Goal: Task Accomplishment & Management: Manage account settings

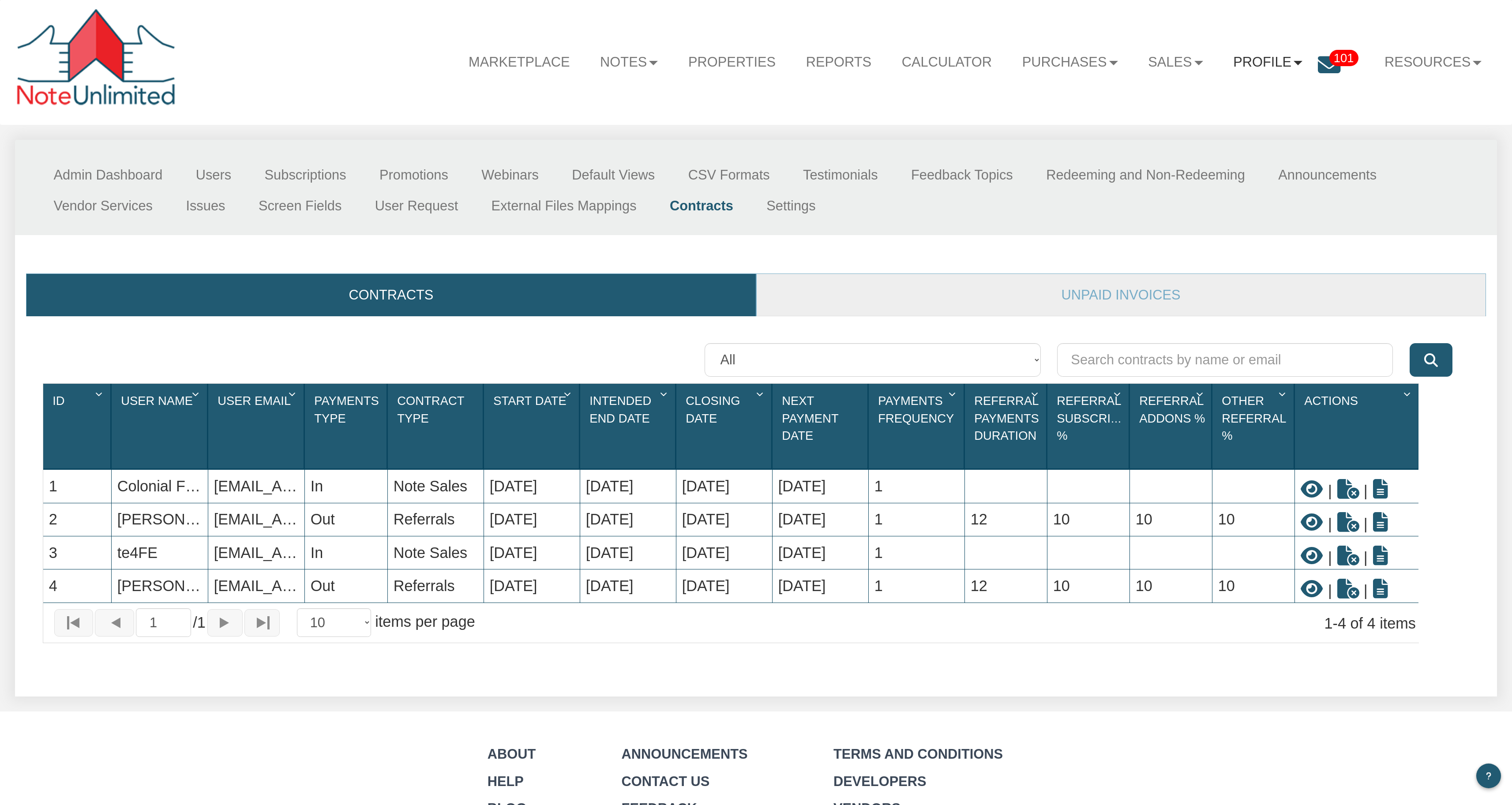
click at [1280, 62] on link "Profile" at bounding box center [1267, 62] width 100 height 39
click at [1220, 113] on link "Admin" at bounding box center [1281, 110] width 176 height 26
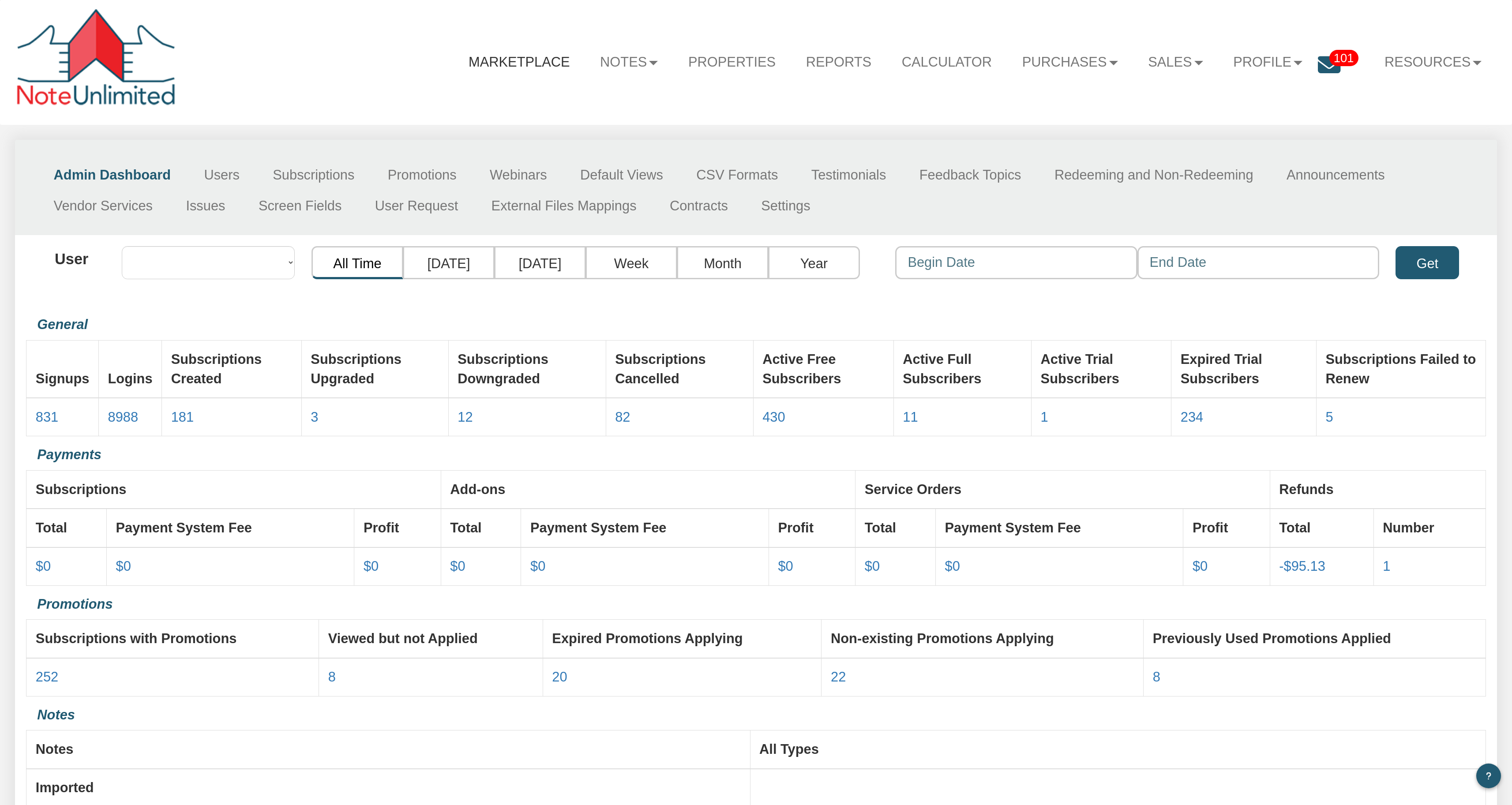
click at [483, 68] on link "Marketplace" at bounding box center [519, 62] width 131 height 39
select select "object:246"
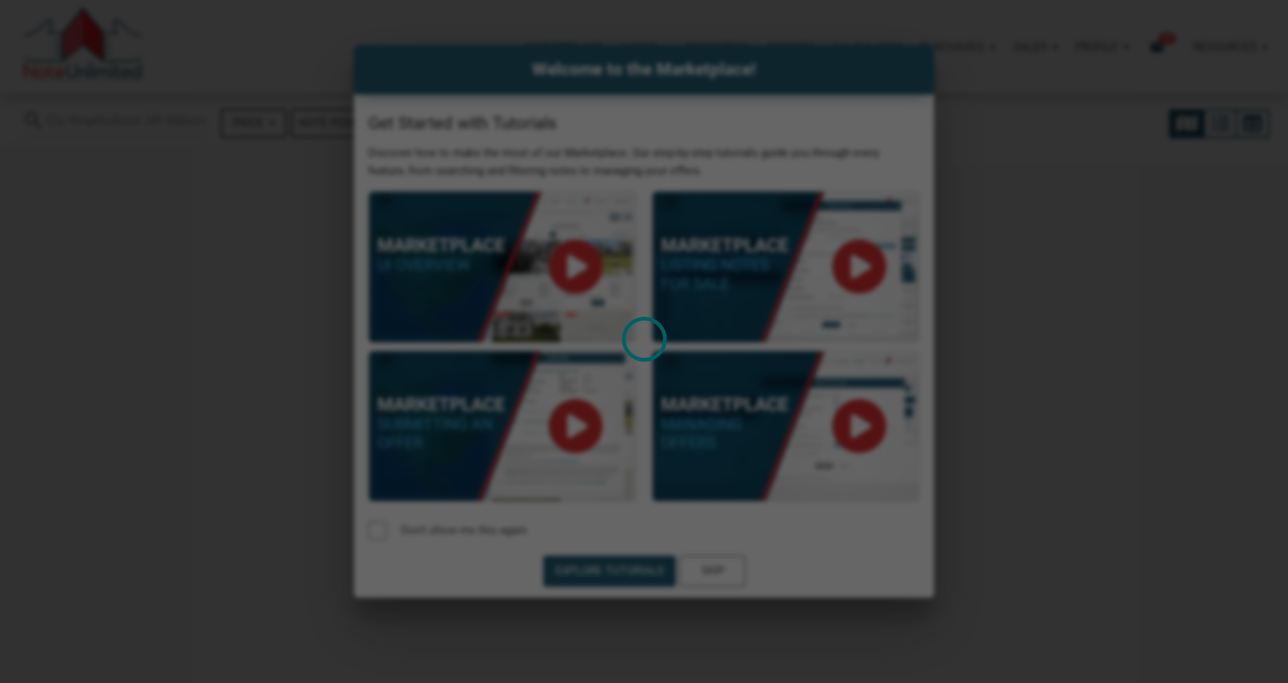
click at [1069, 421] on div "Loading" at bounding box center [644, 341] width 1288 height 683
select select
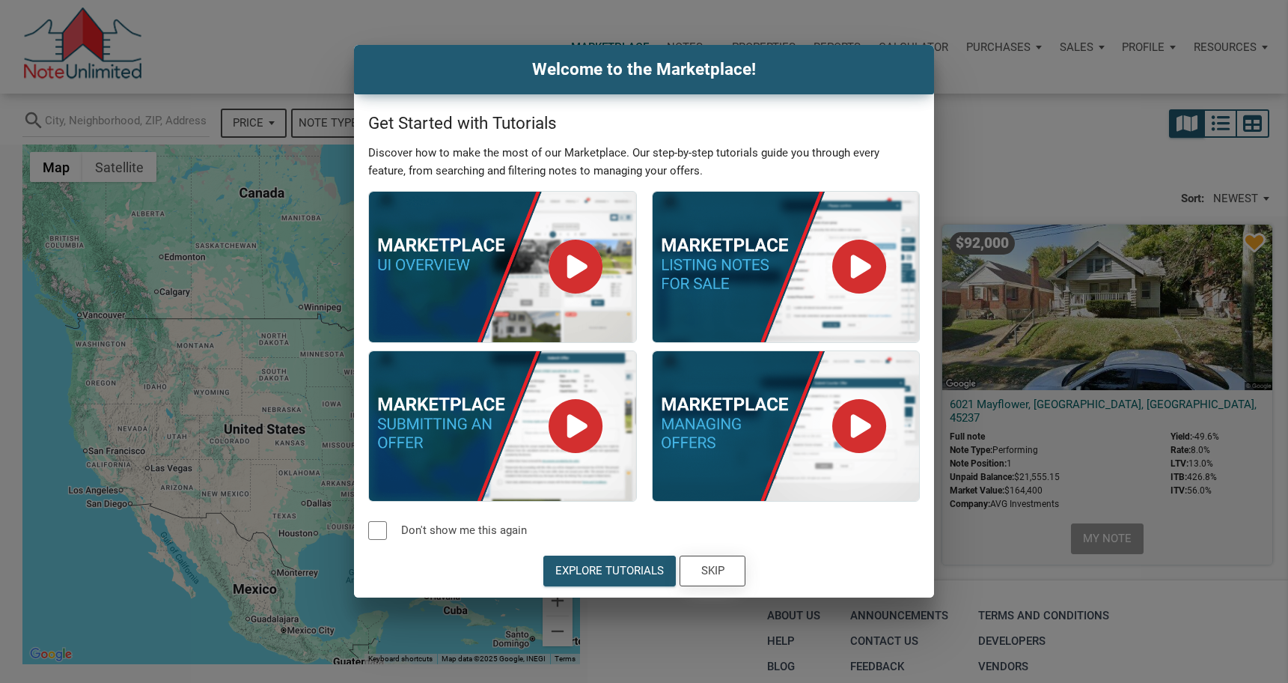
click at [709, 570] on div "Skip" at bounding box center [712, 570] width 23 height 17
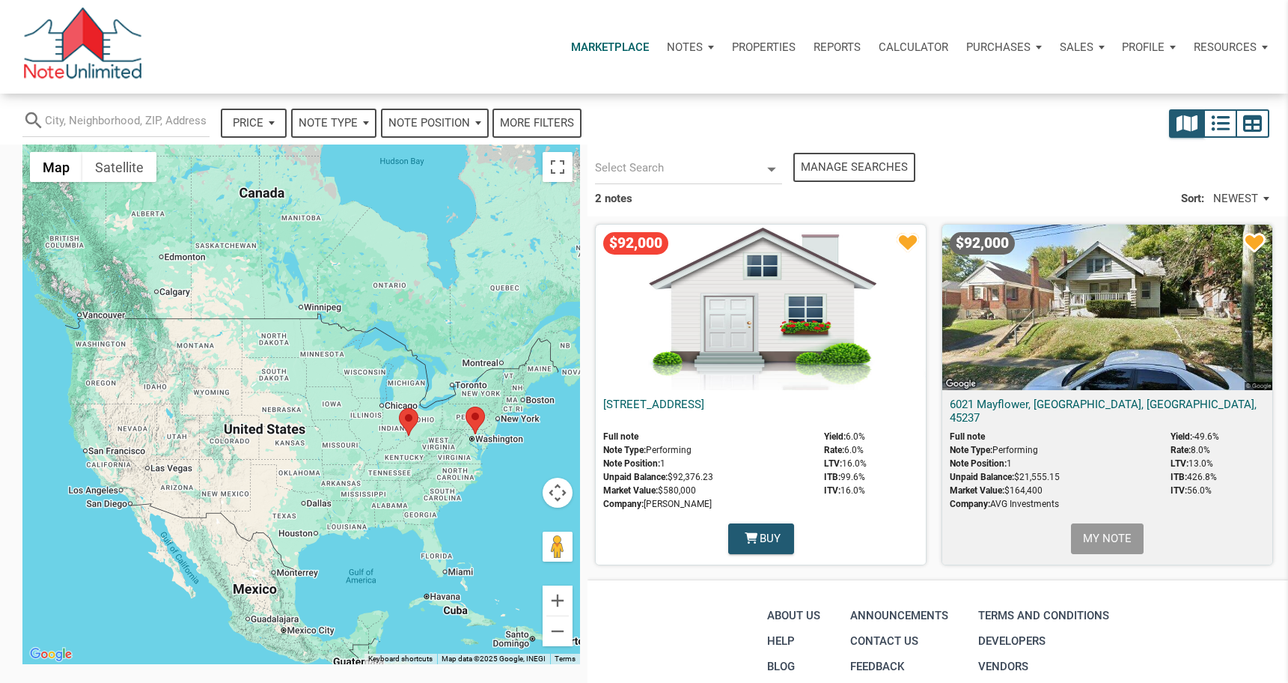
click at [706, 49] on div "Notes" at bounding box center [690, 47] width 65 height 45
click at [642, 85] on link "Dashboard" at bounding box center [648, 87] width 142 height 31
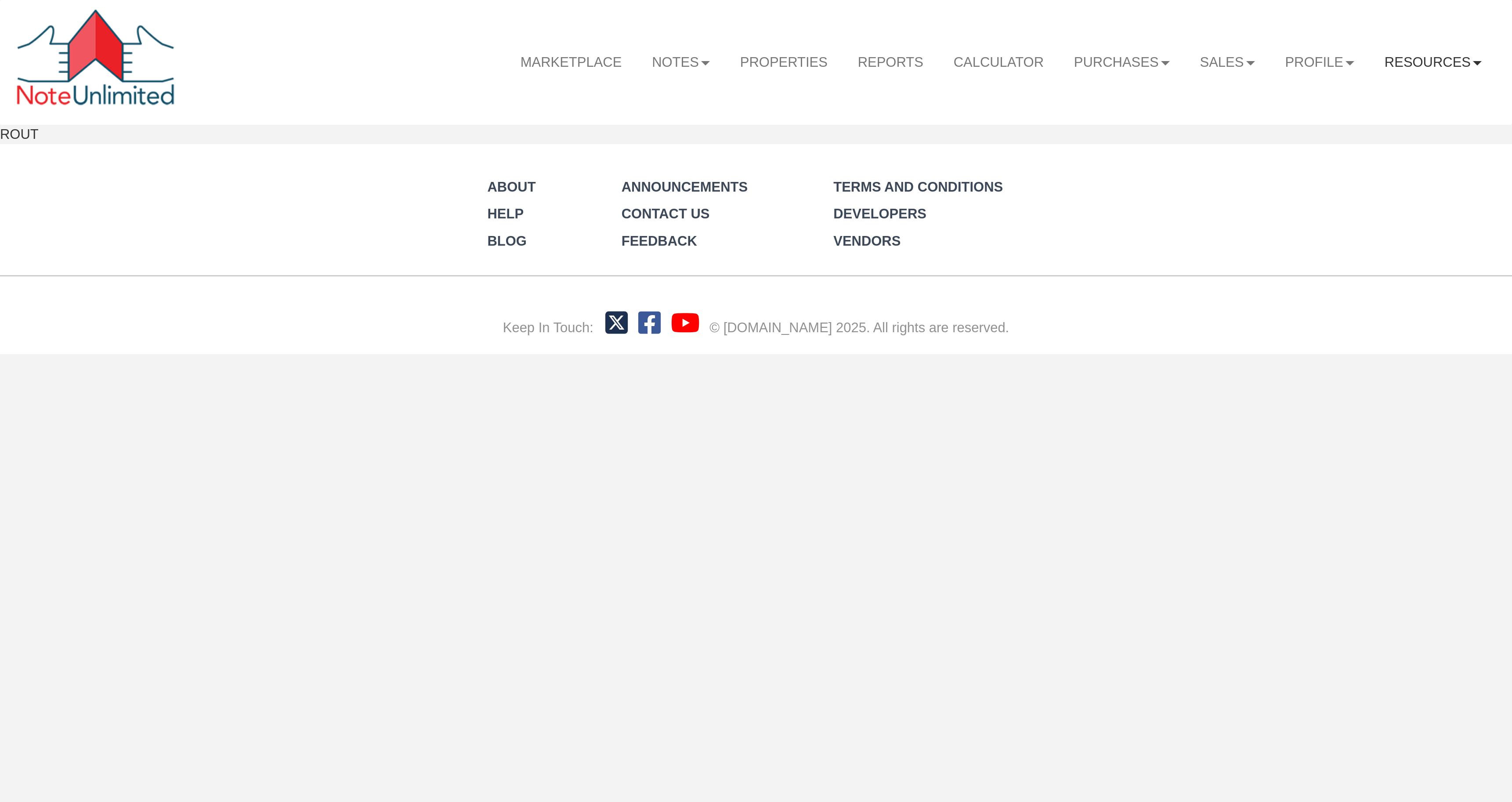
click at [1479, 66] on link "Resources" at bounding box center [1433, 62] width 127 height 39
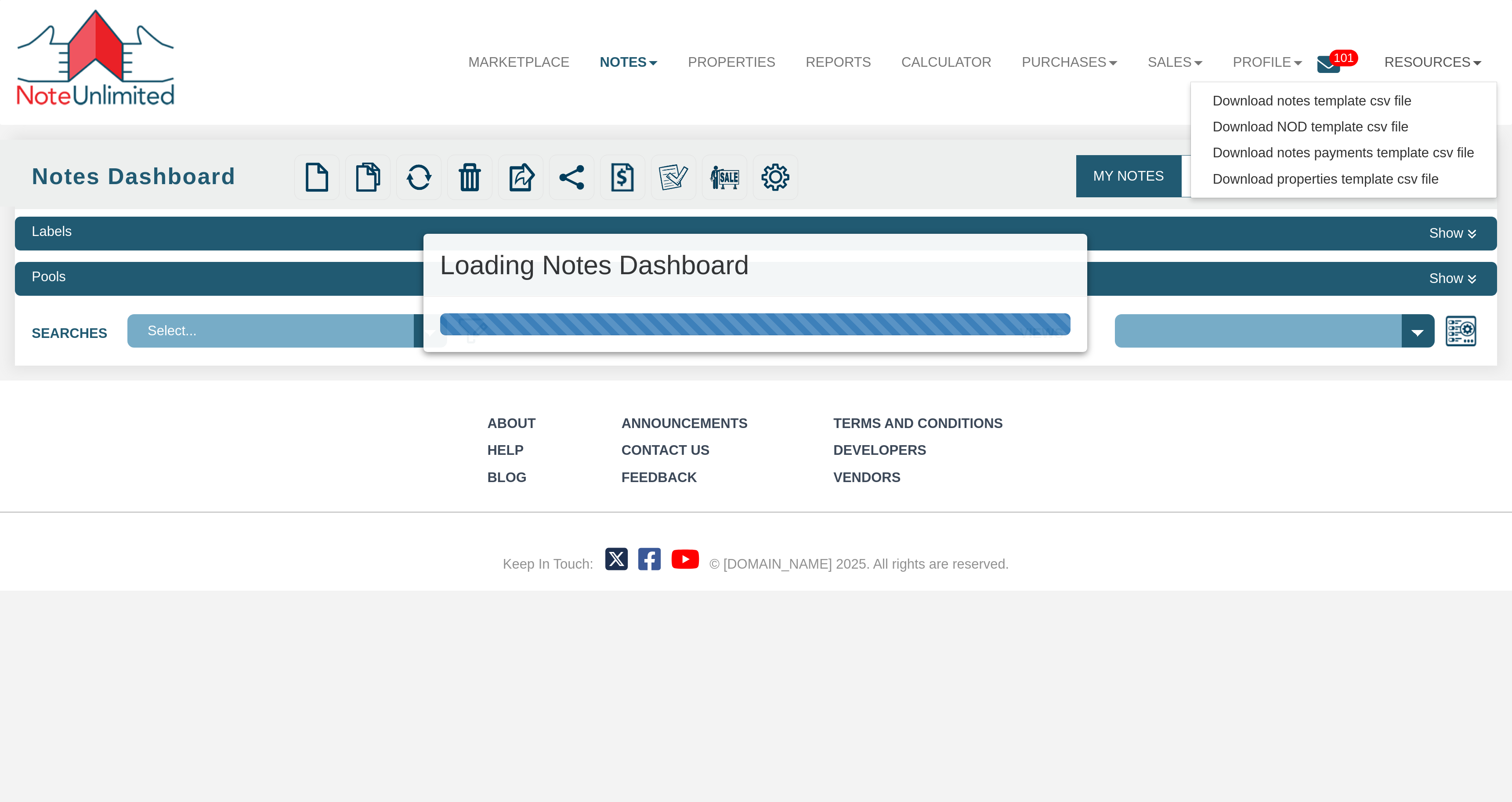
select select
click at [1301, 106] on div "Loading Notes Dashboard" at bounding box center [756, 401] width 1512 height 802
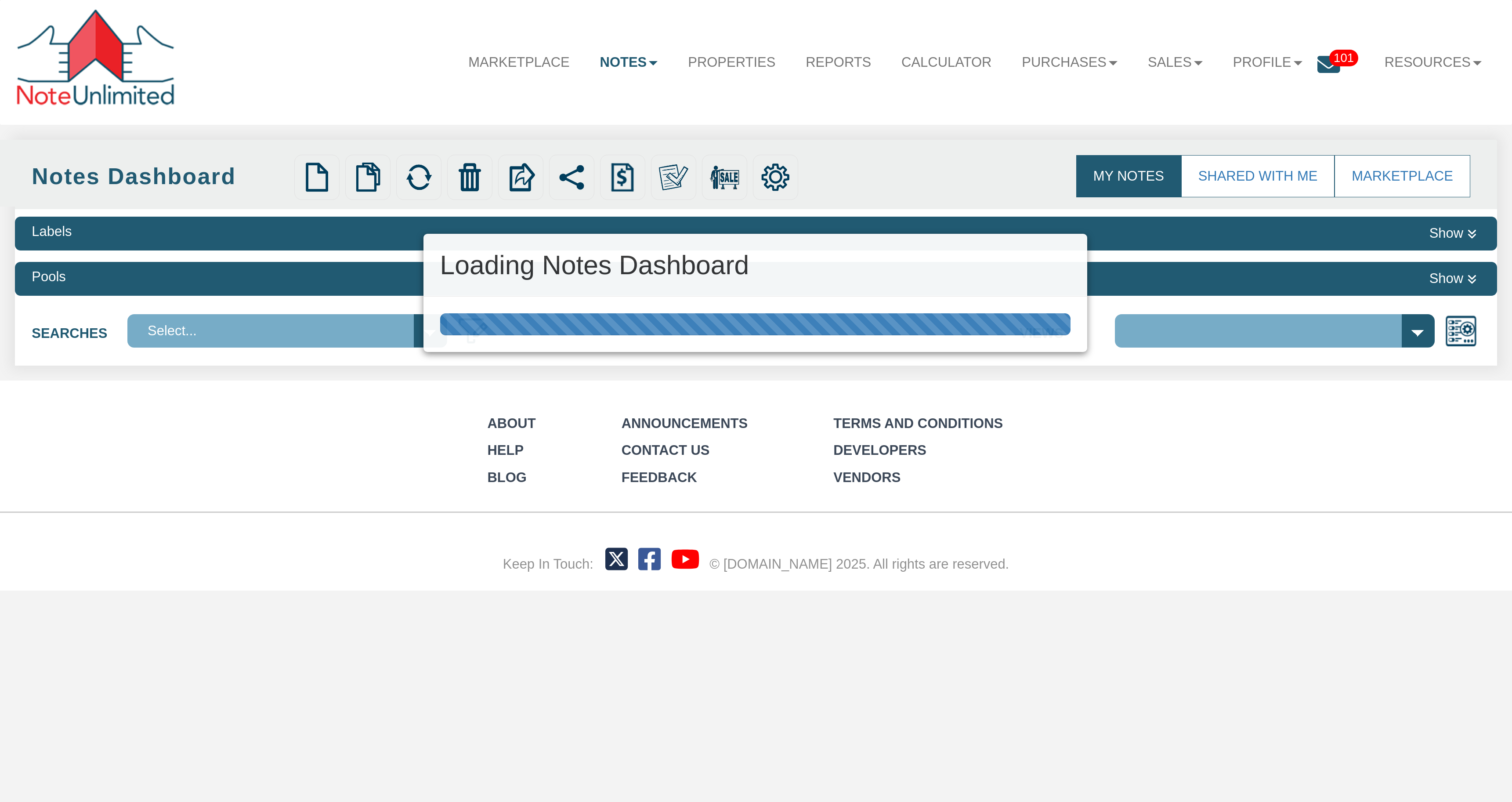
select select "3"
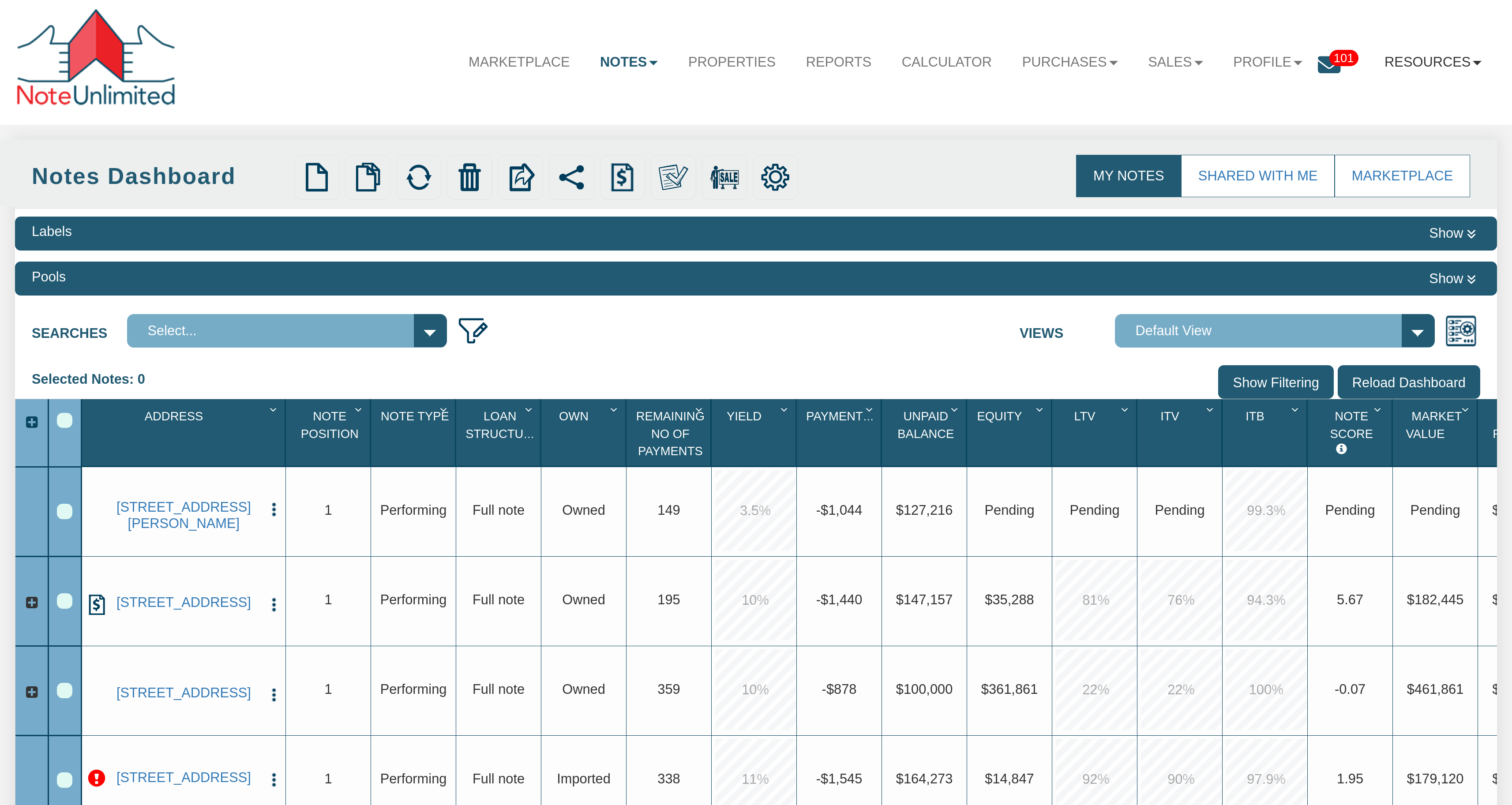
click at [1412, 64] on link "Resources" at bounding box center [1433, 62] width 127 height 39
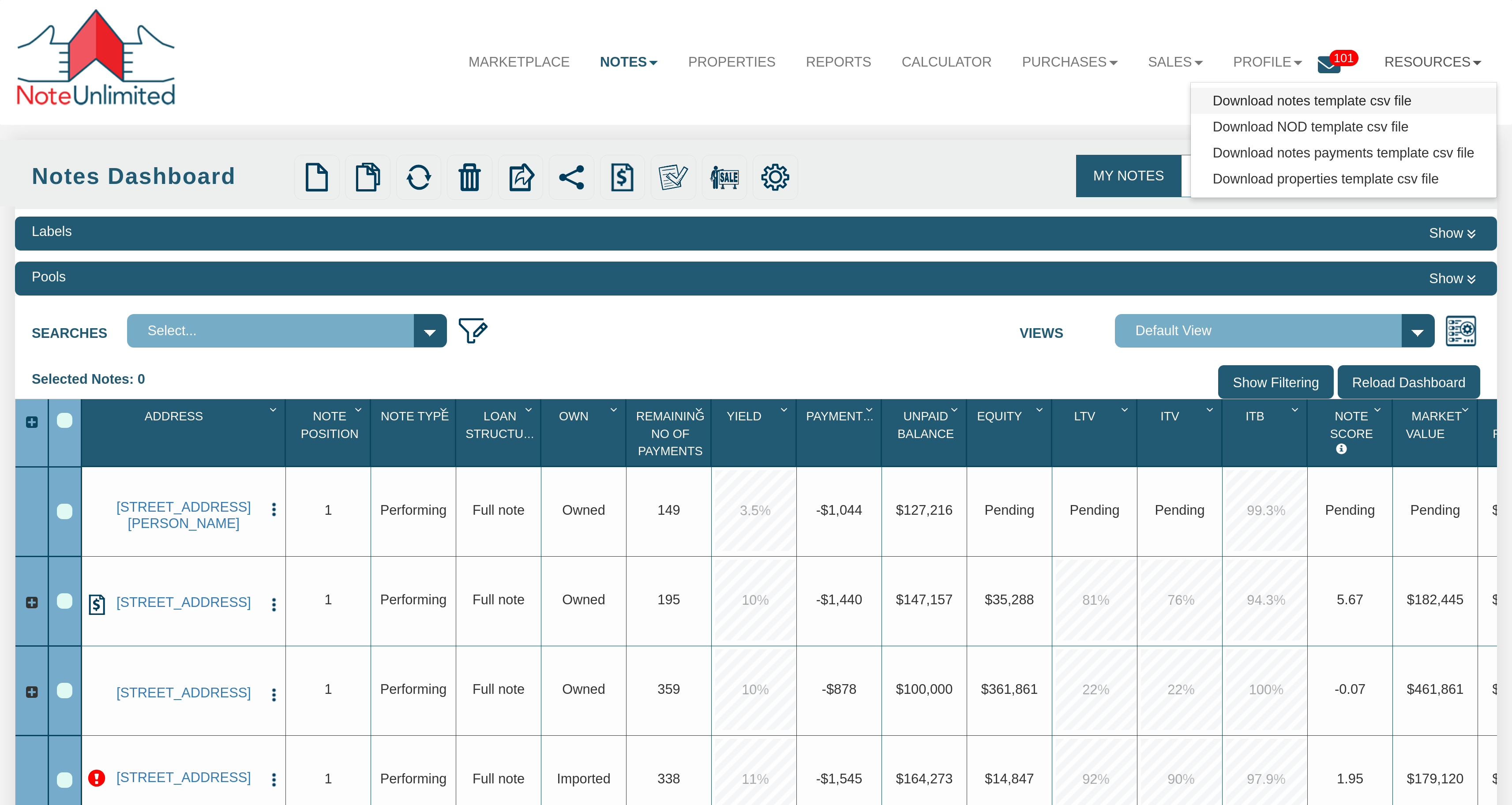
click at [1352, 98] on link "Download notes template csv file" at bounding box center [1343, 101] width 306 height 26
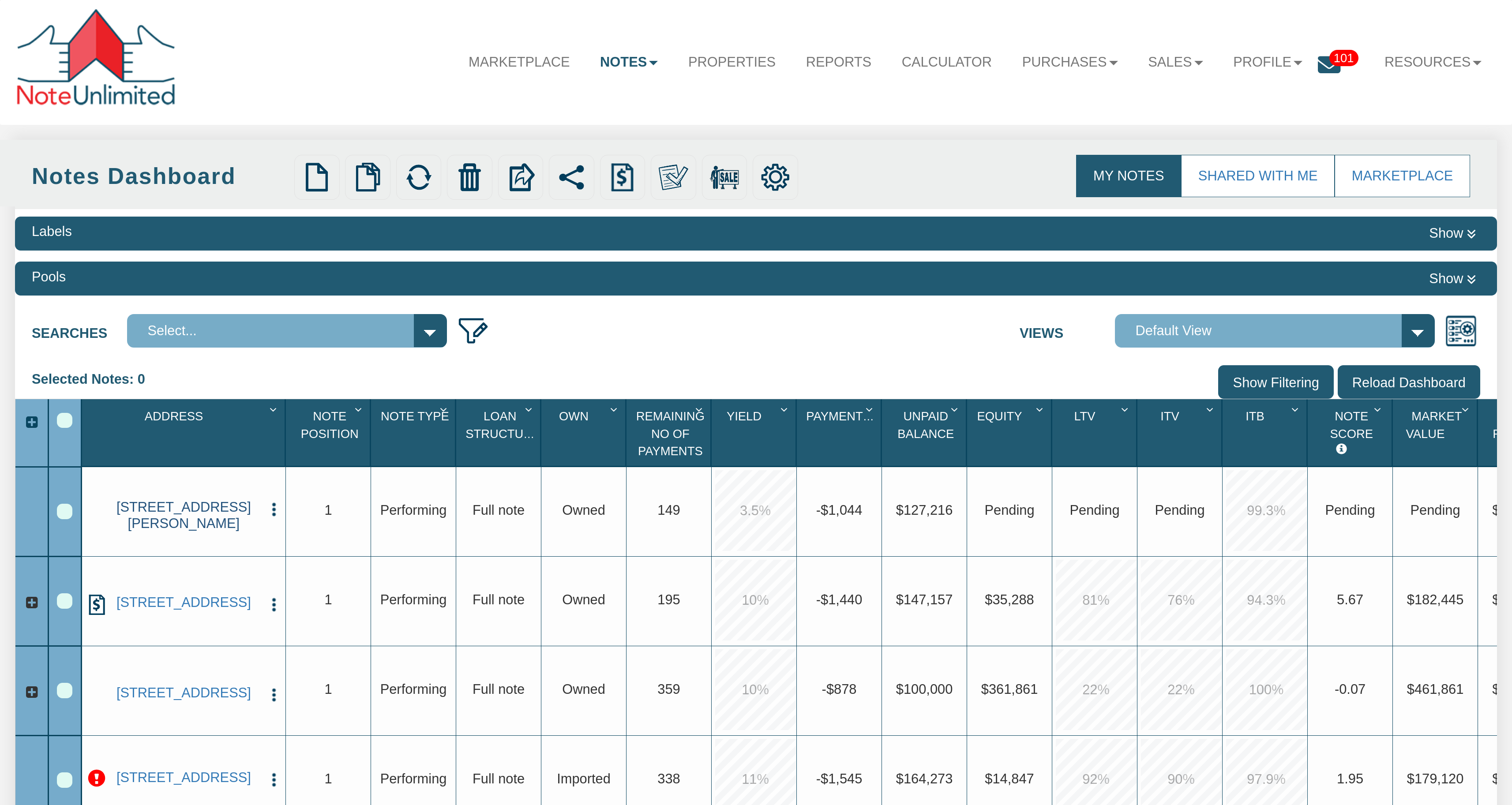
click at [153, 520] on link "1301 MCKENZIE AVE, LOS ALTOS HLS, CA, 94024" at bounding box center [184, 514] width 153 height 32
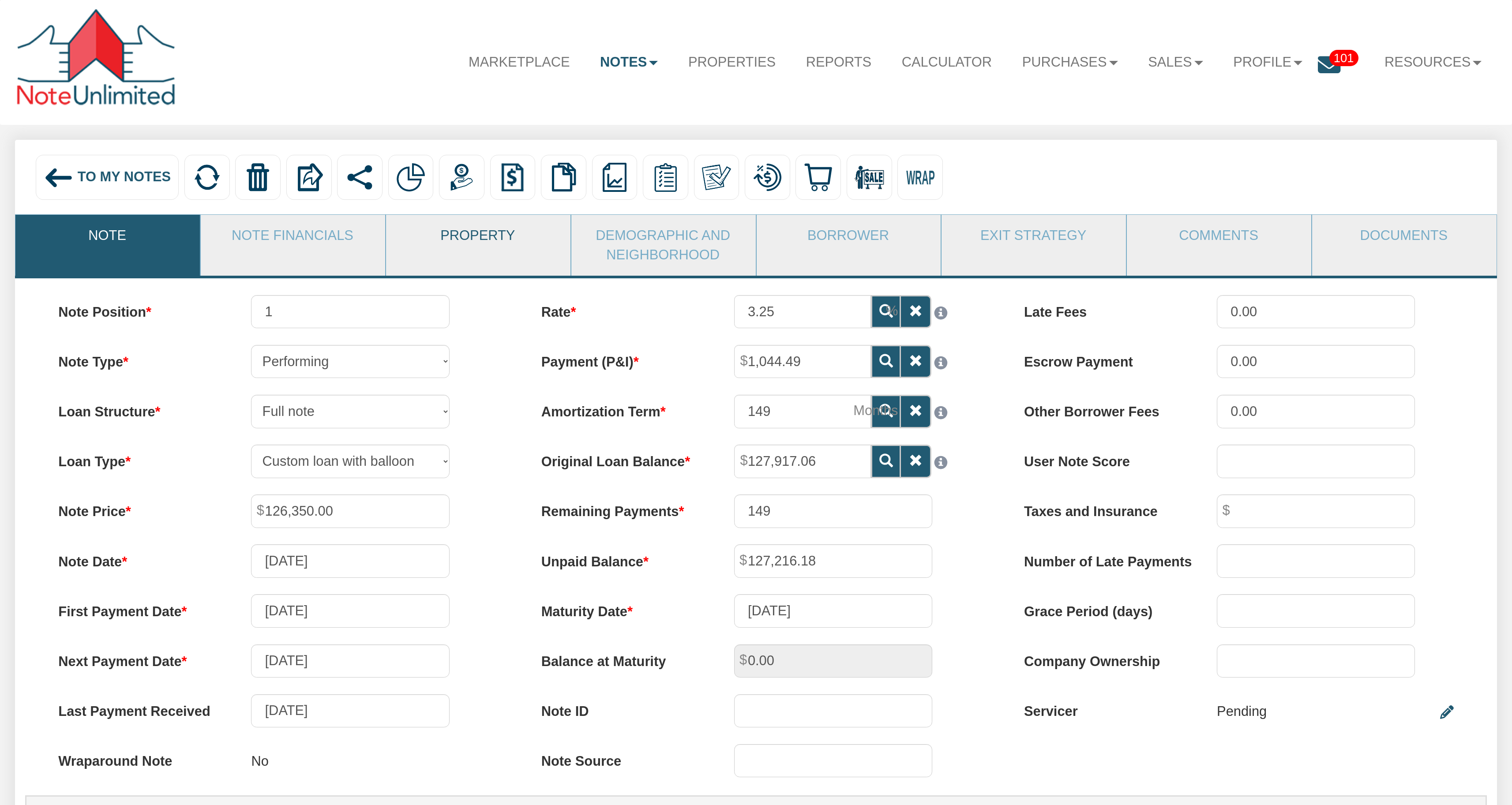
click at [510, 242] on link "Property" at bounding box center [477, 235] width 183 height 41
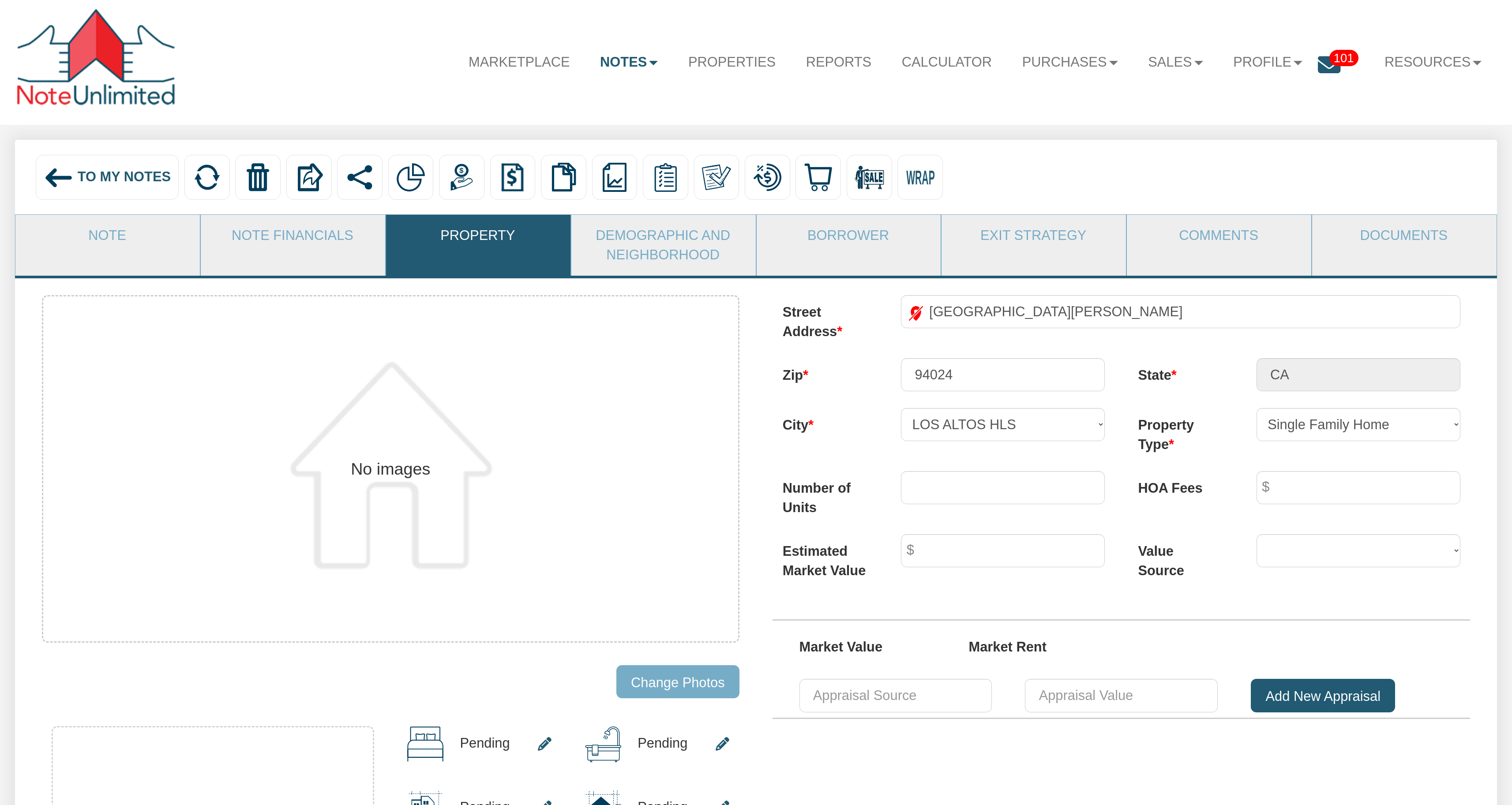
click at [117, 179] on span "To My Notes" at bounding box center [124, 177] width 93 height 15
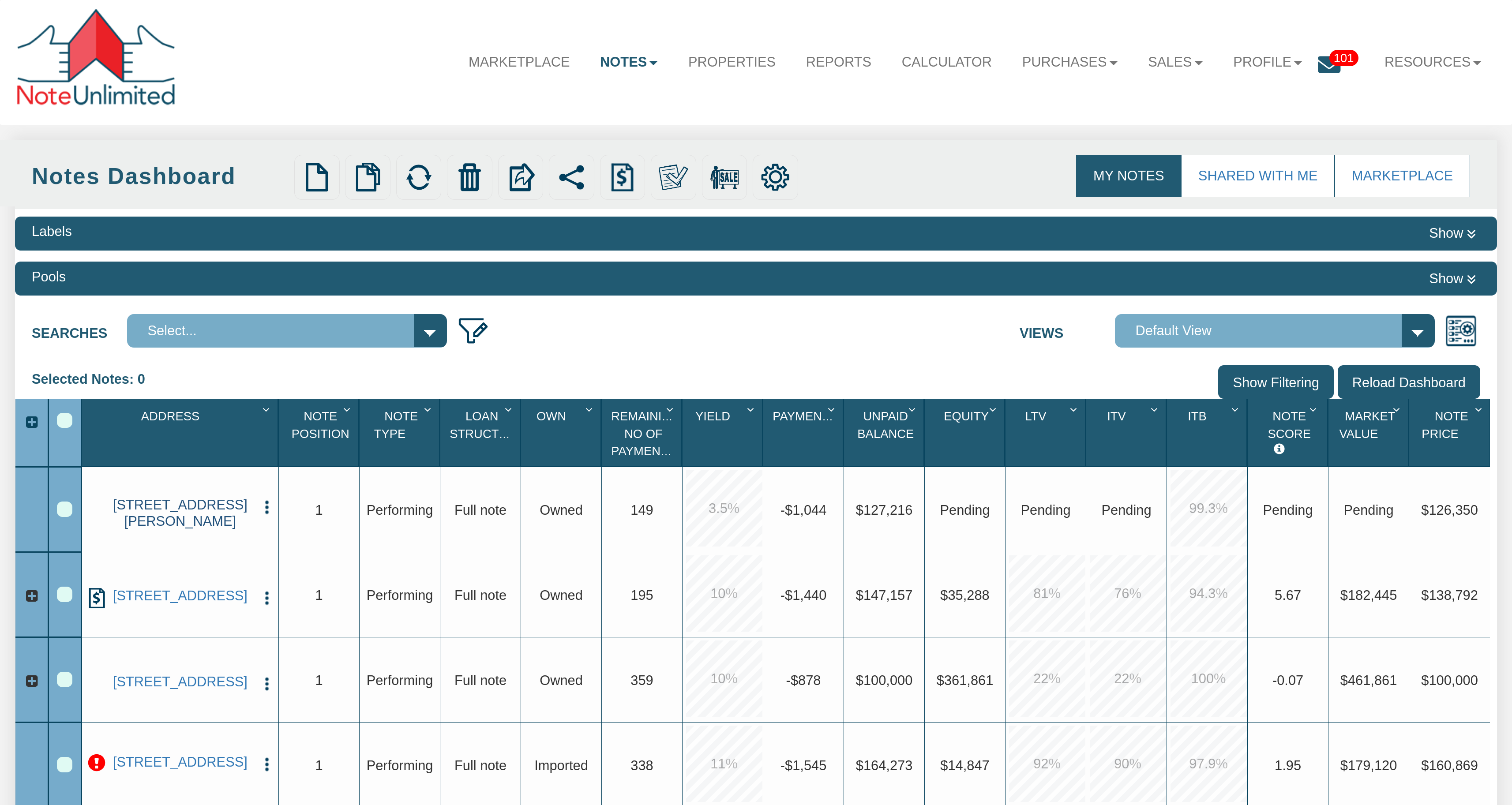
click at [185, 516] on link "1301 MCKENZIE AVE, LOS ALTOS HLS, CA, 94024" at bounding box center [180, 513] width 146 height 32
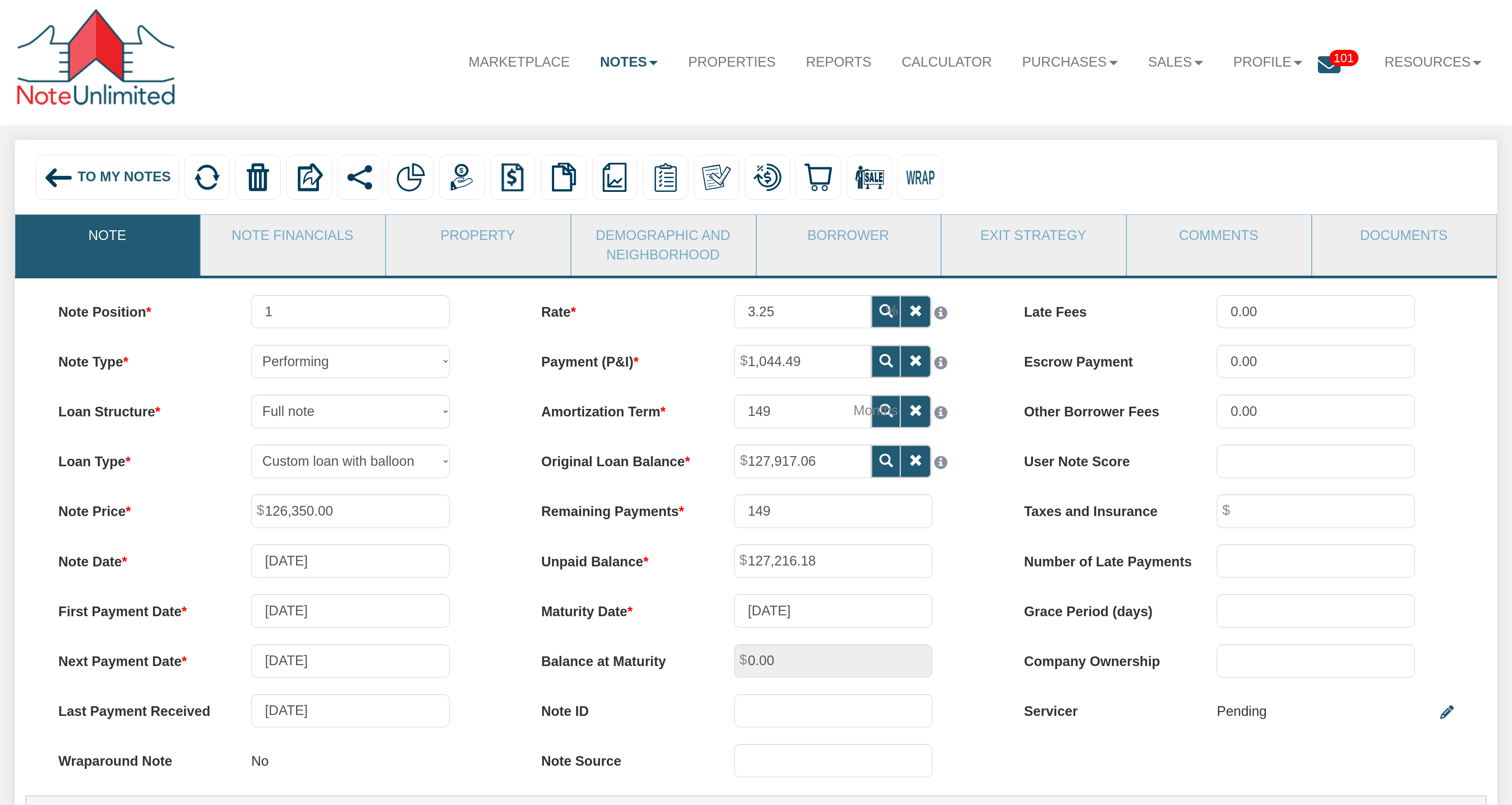
click at [74, 185] on img at bounding box center [59, 178] width 31 height 31
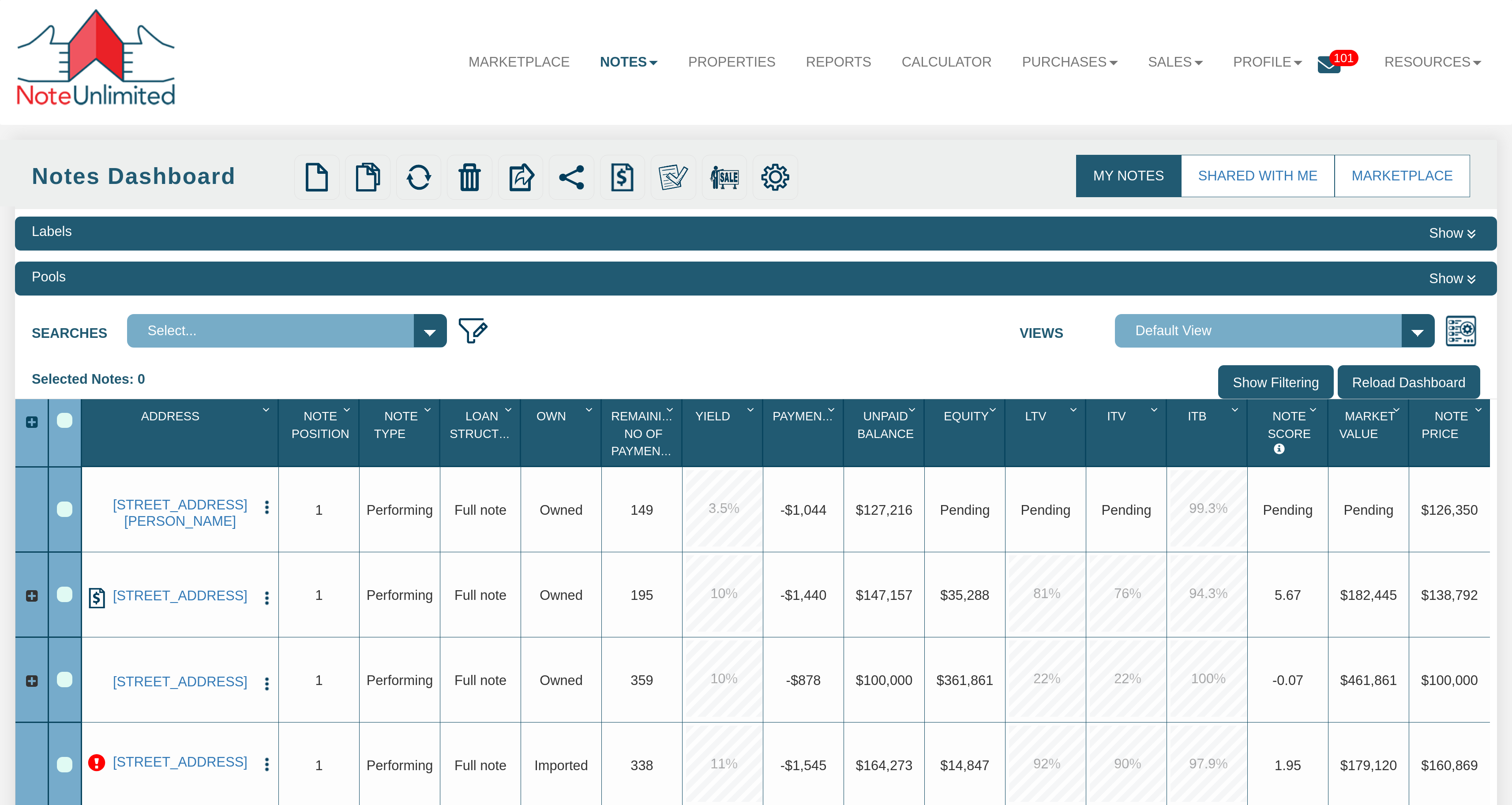
click at [32, 599] on icon at bounding box center [31, 596] width 15 height 15
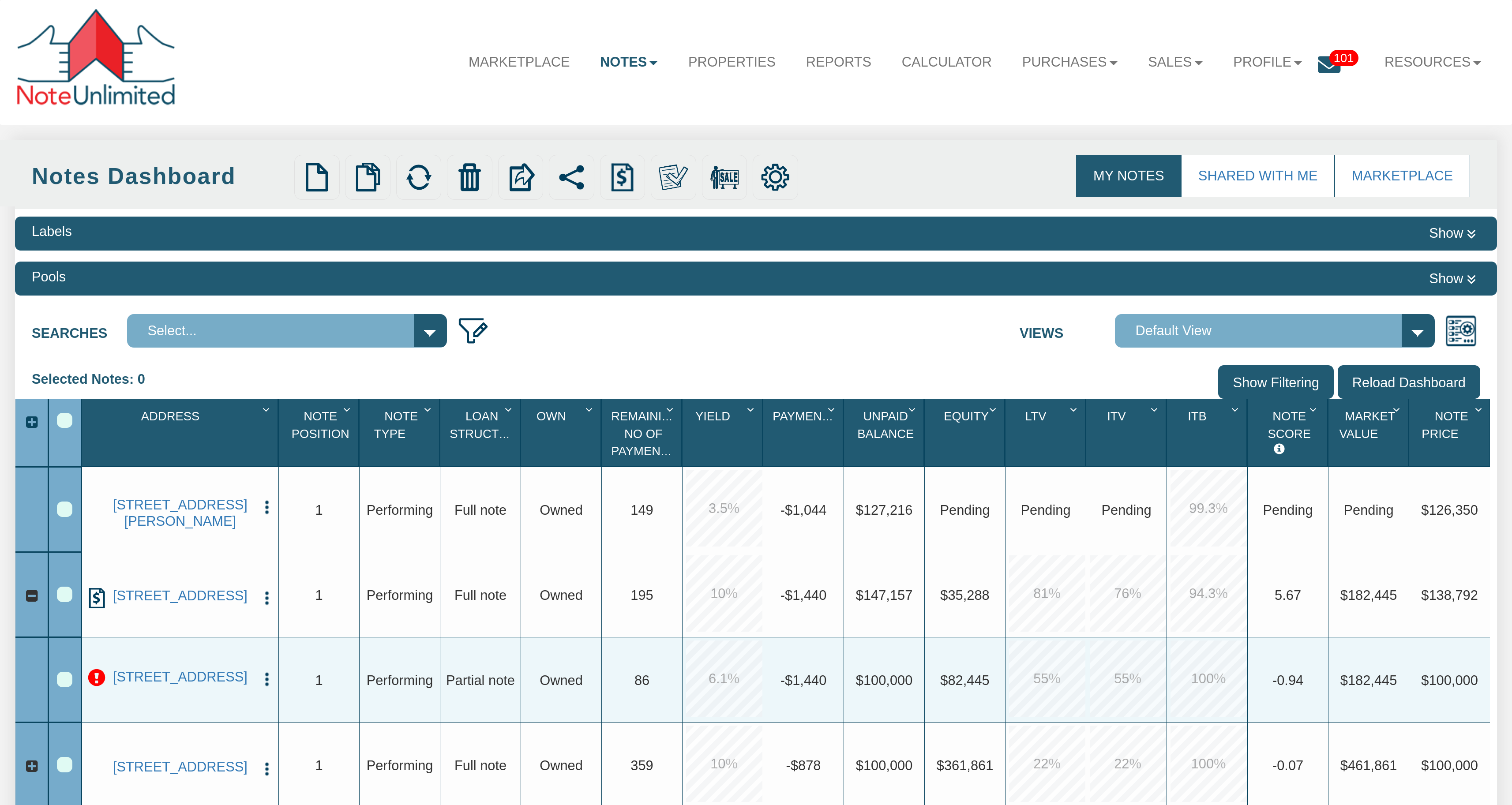
click at [32, 599] on icon at bounding box center [31, 596] width 15 height 15
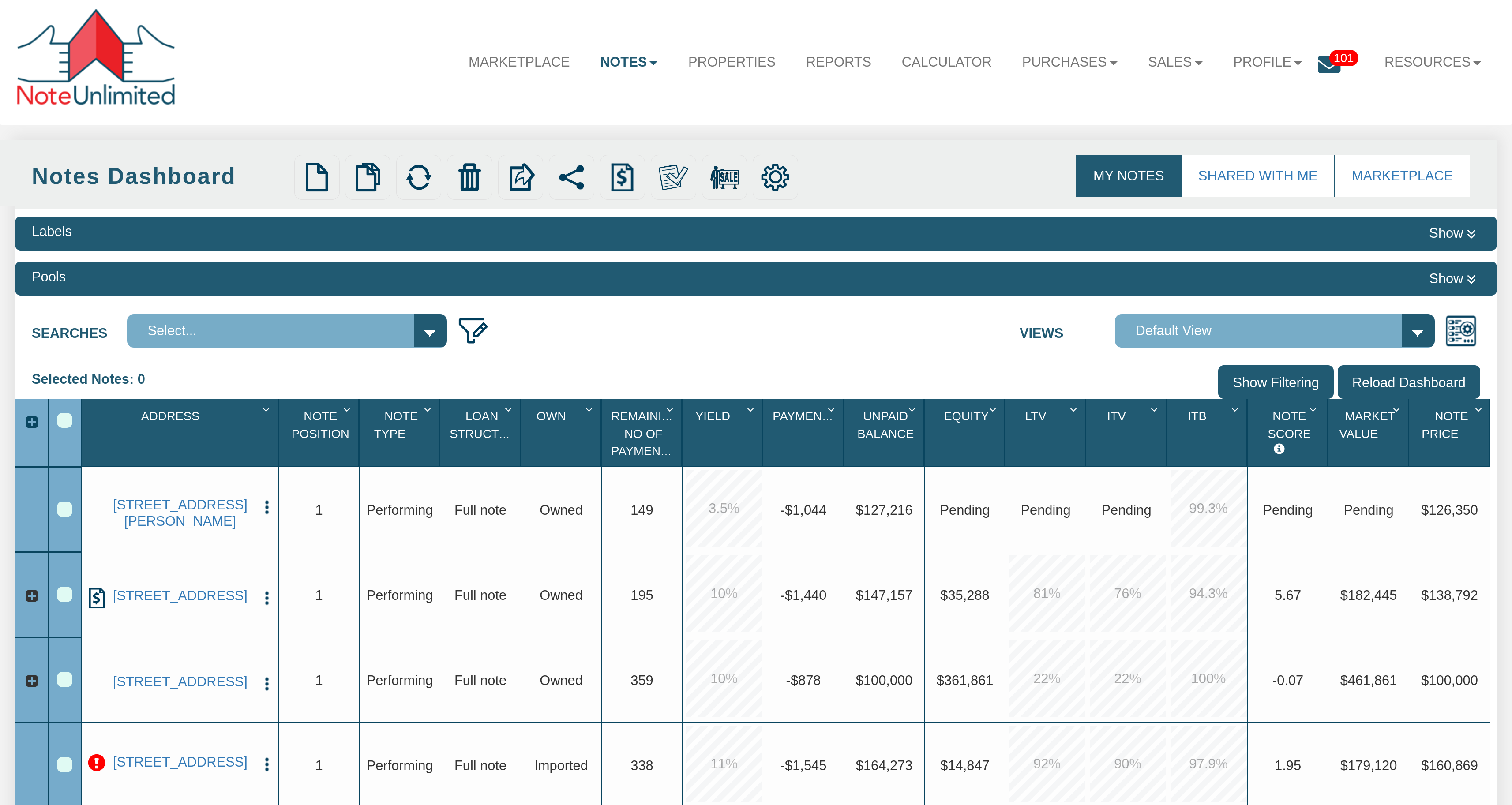
click at [32, 596] on icon at bounding box center [31, 596] width 15 height 15
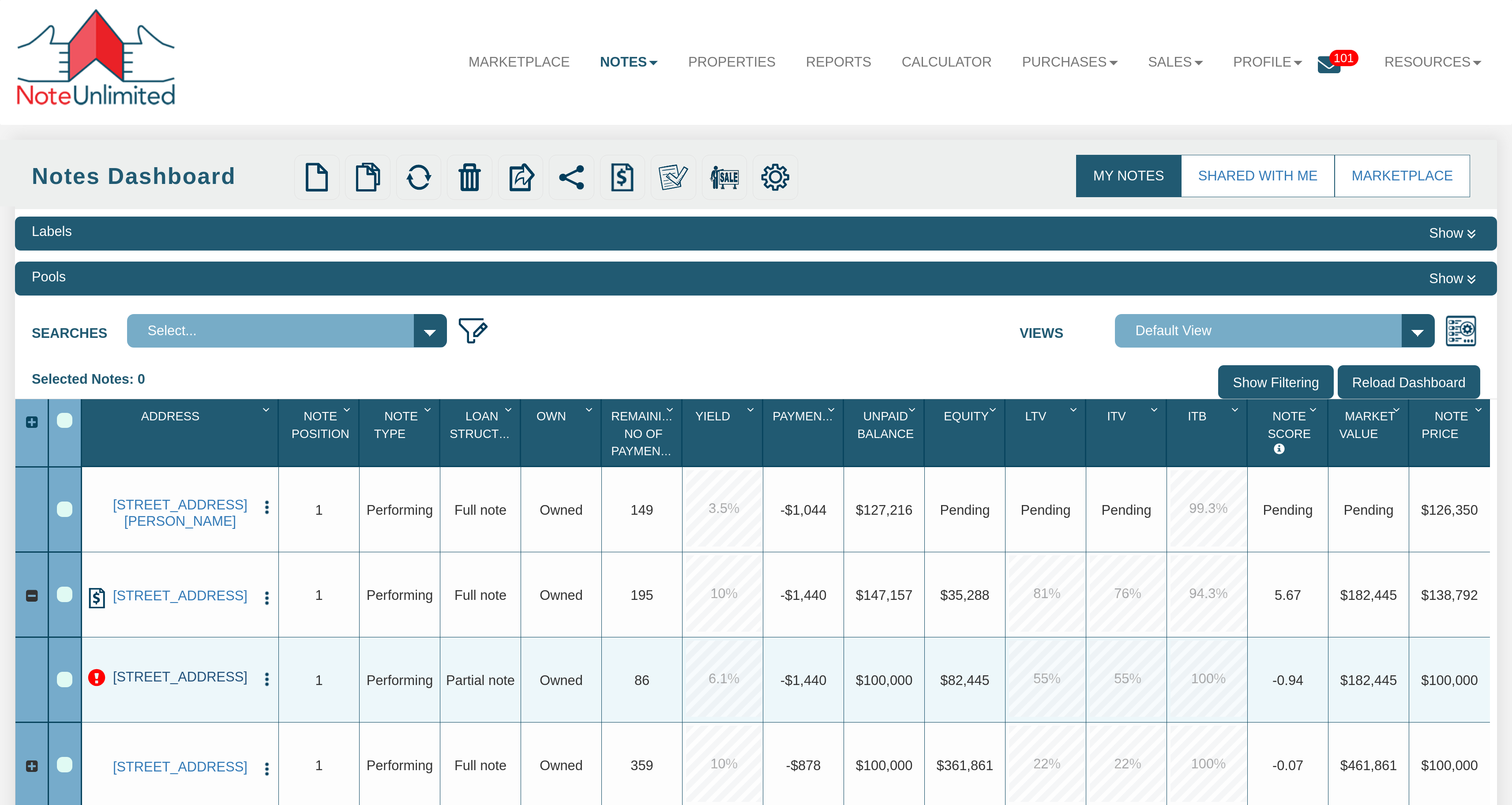
click at [179, 680] on link "563 Northgate Circle, New Braunfels, TX, 78130" at bounding box center [180, 677] width 146 height 17
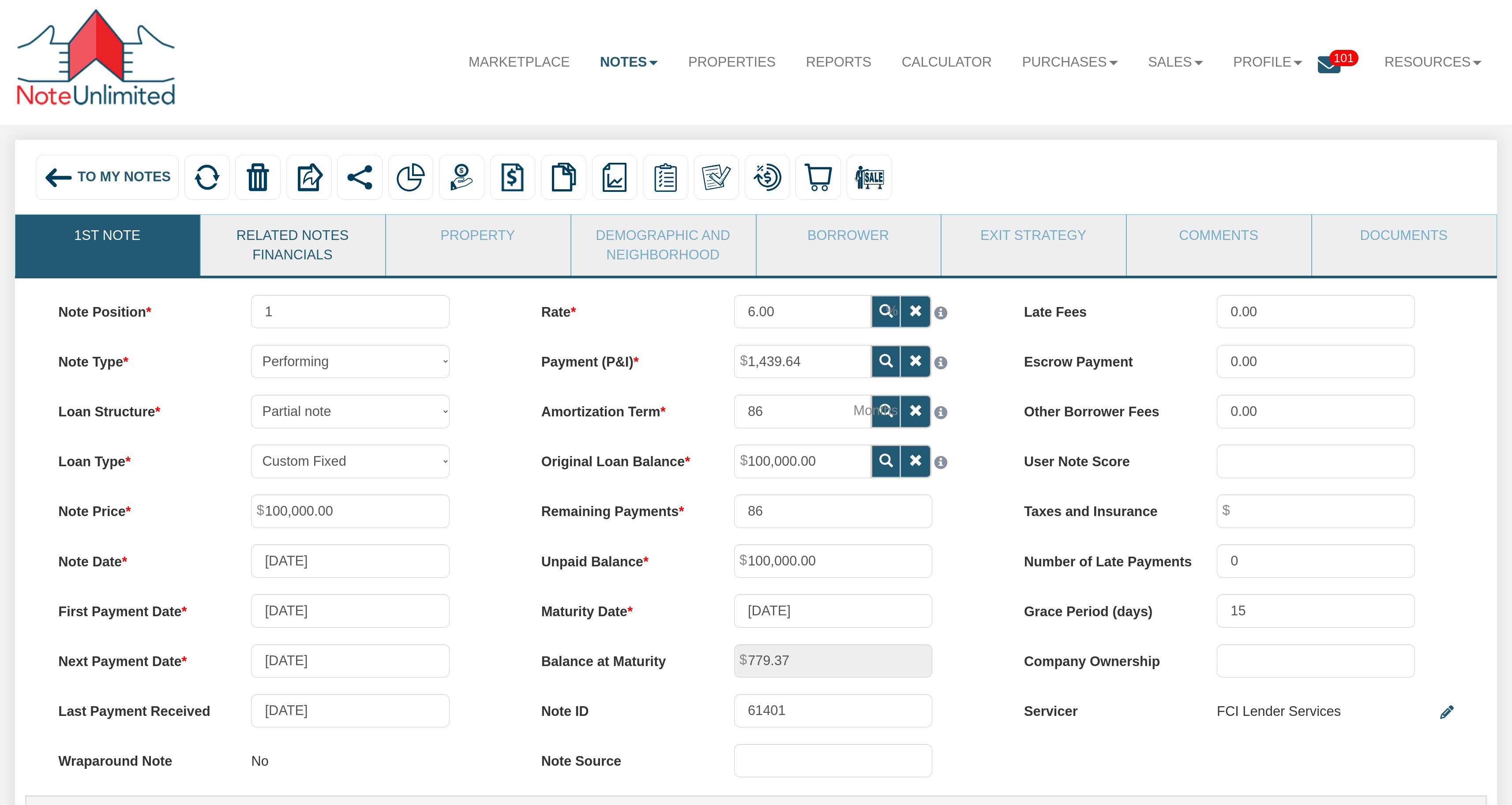
click at [292, 243] on link "Related Notes Financials" at bounding box center [292, 245] width 183 height 61
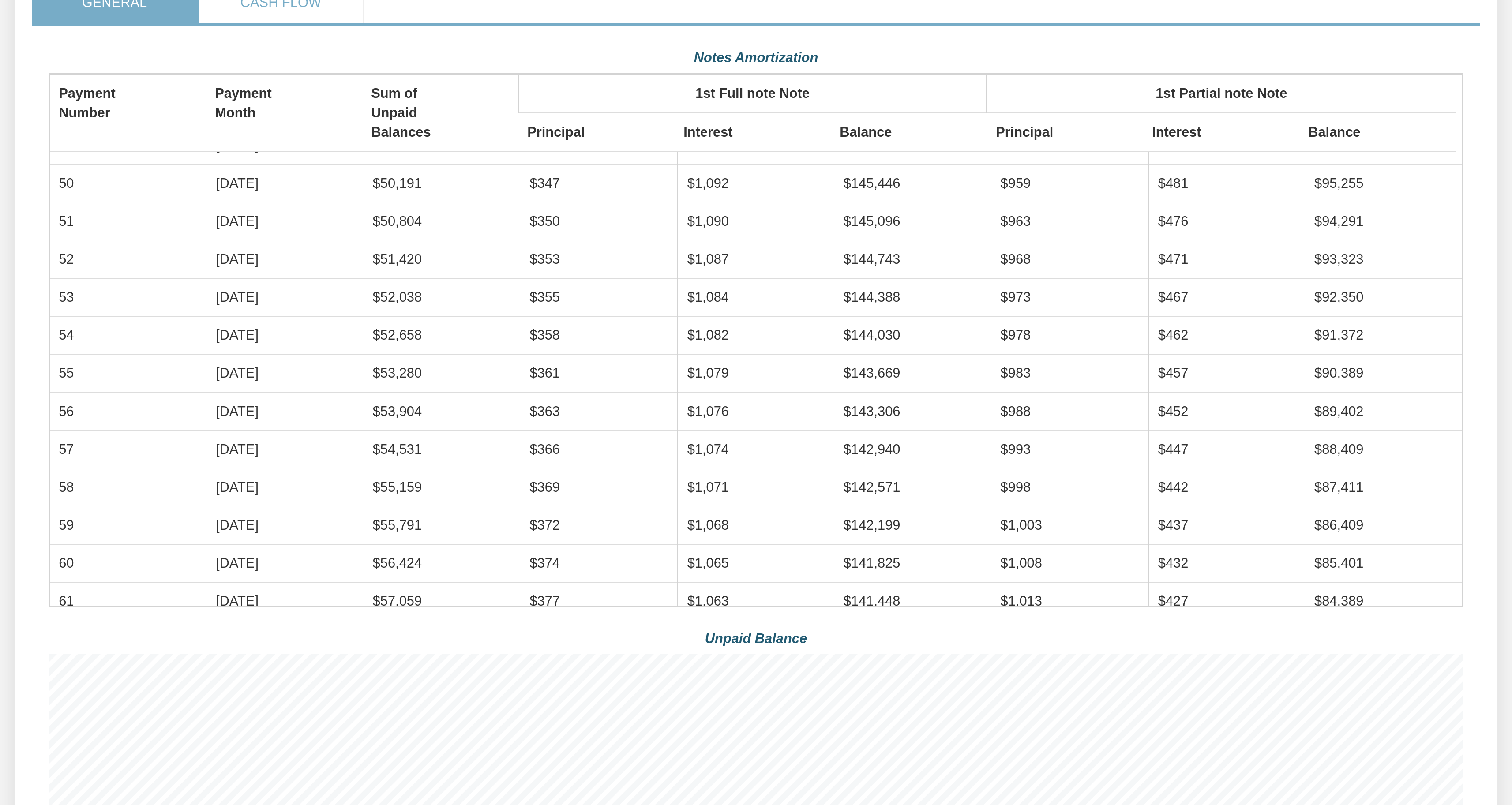
scroll to position [318, 0]
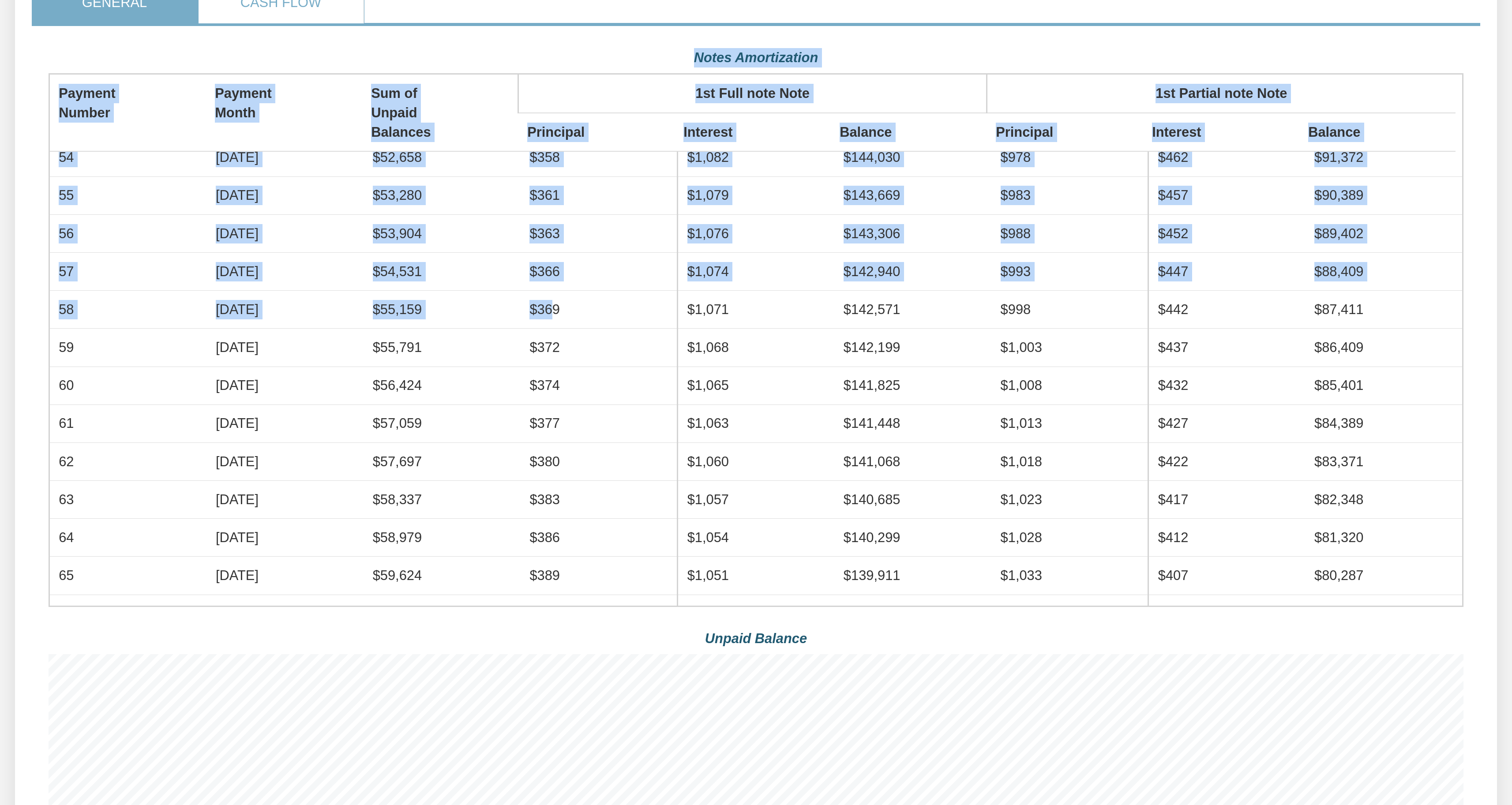
drag, startPoint x: 27, startPoint y: 332, endPoint x: 548, endPoint y: 322, distance: 521.1
click at [549, 322] on div "Default Version Advanced Version Note Id 1 Loan Struc Ture 1 I Am Lender 1 Note…" at bounding box center [755, 700] width 1481 height 2043
click at [1425, 72] on div "Notes Amortization" at bounding box center [756, 58] width 1415 height 31
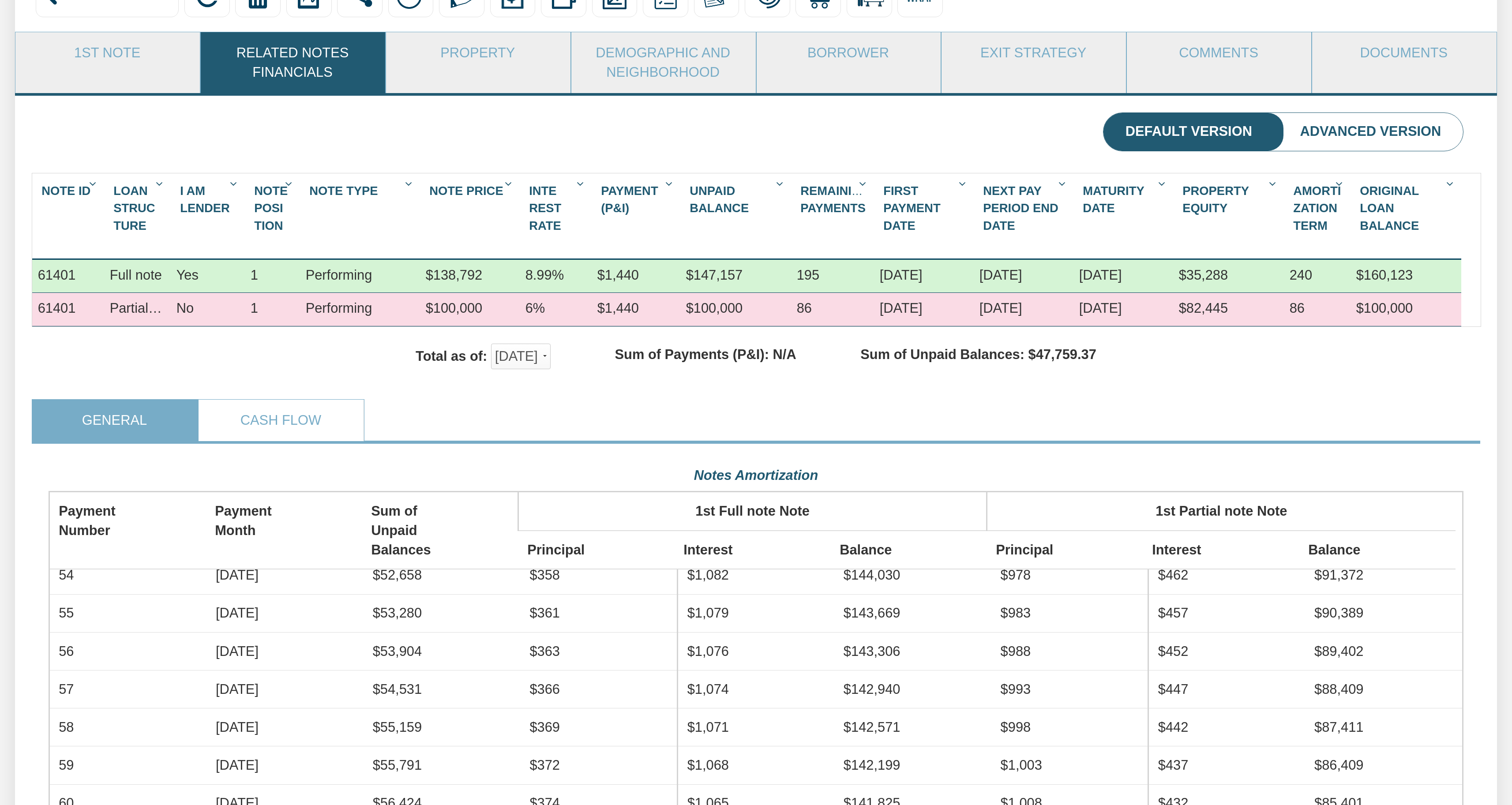
scroll to position [171, 0]
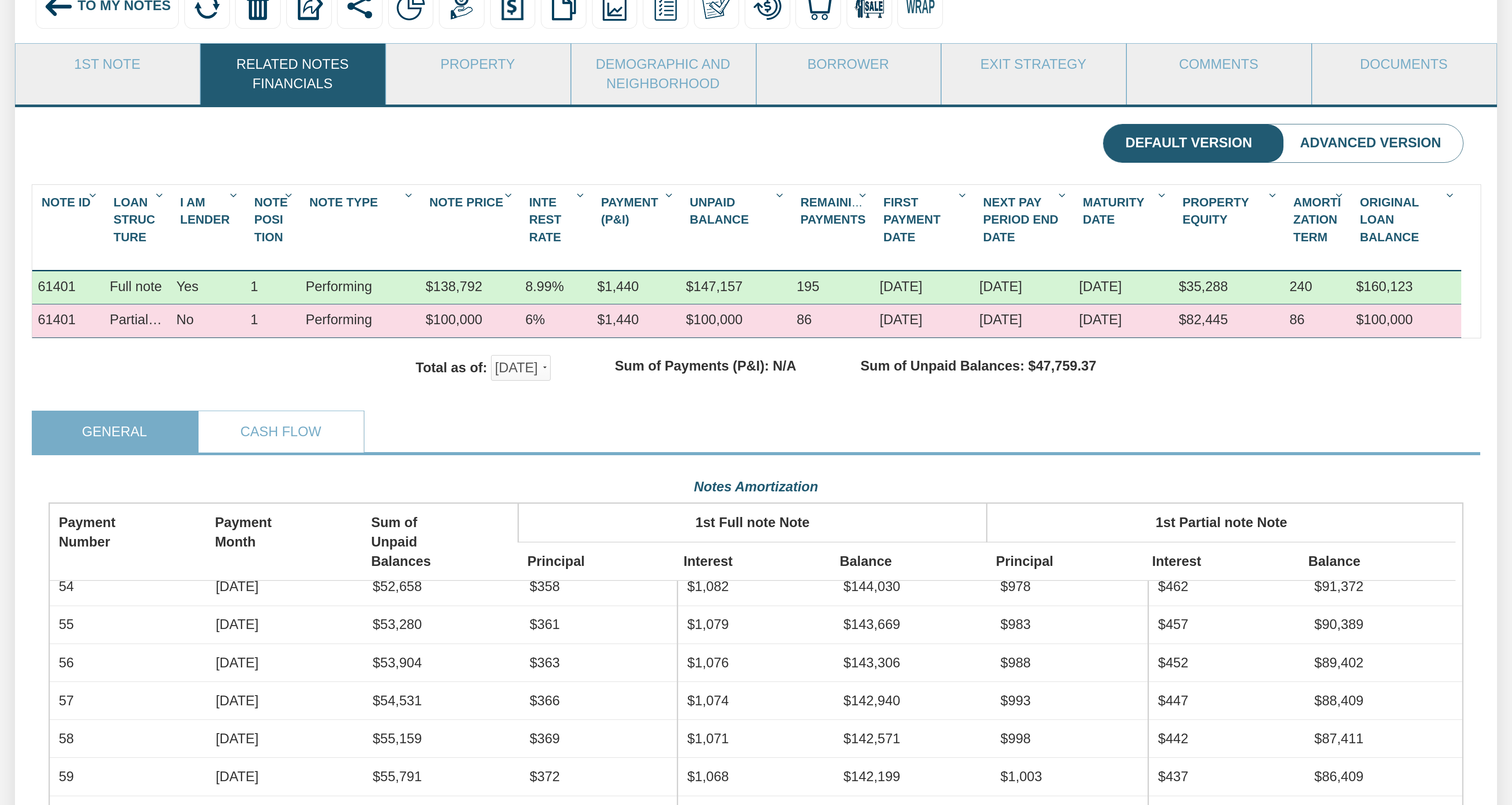
drag, startPoint x: 48, startPoint y: 502, endPoint x: 1478, endPoint y: 592, distance: 1432.8
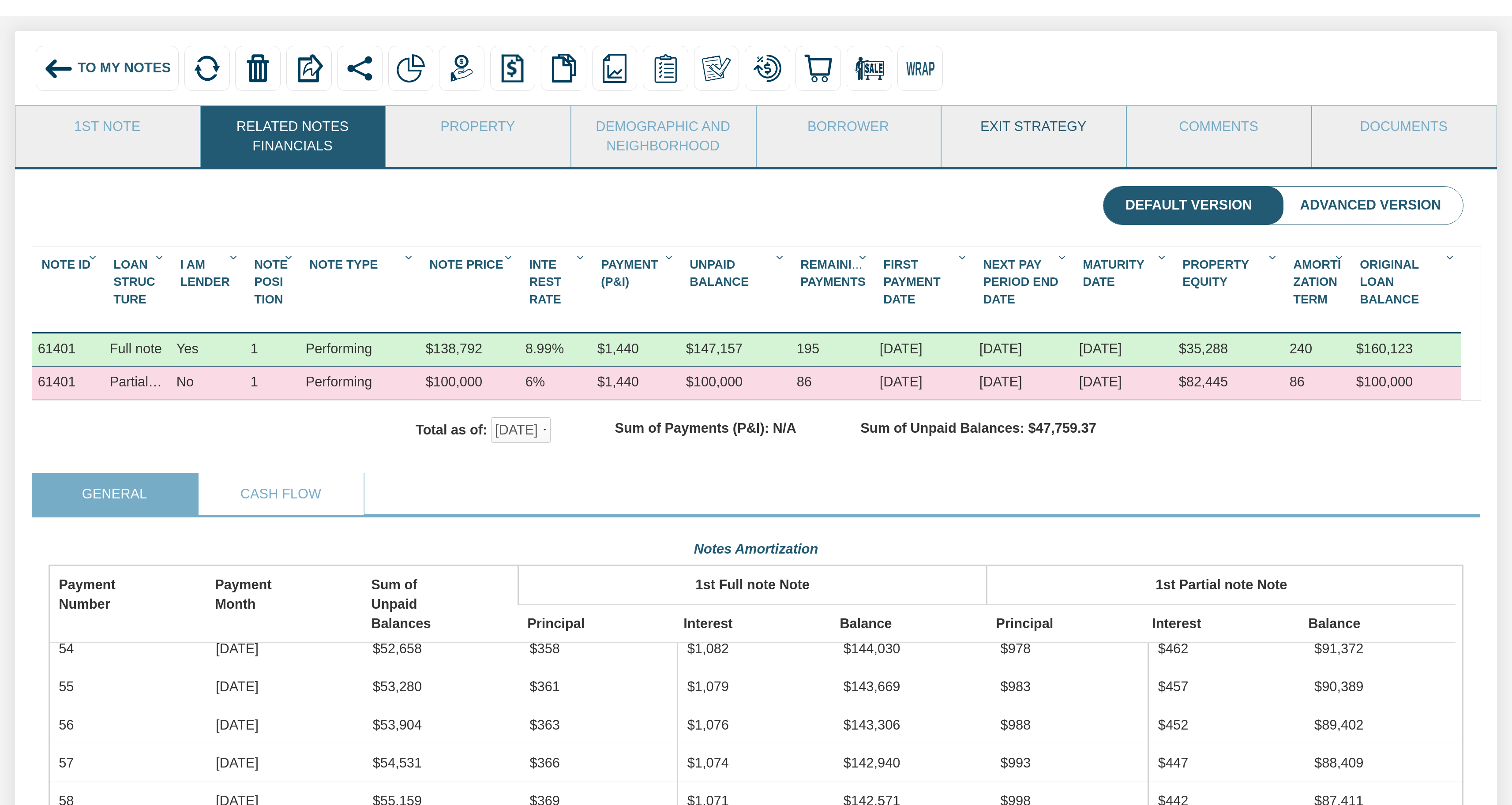
scroll to position [0, 0]
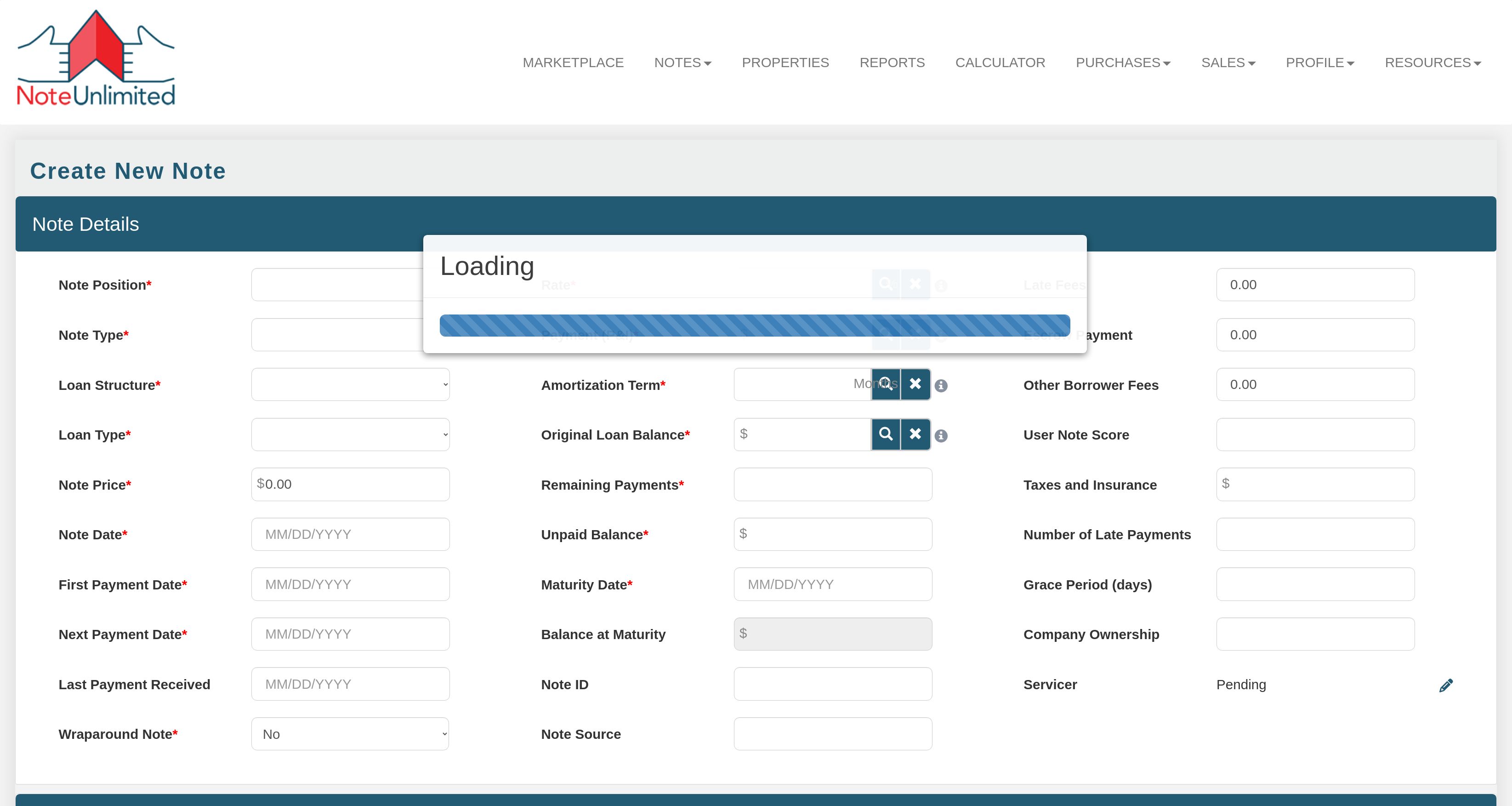
select select "string:SFR"
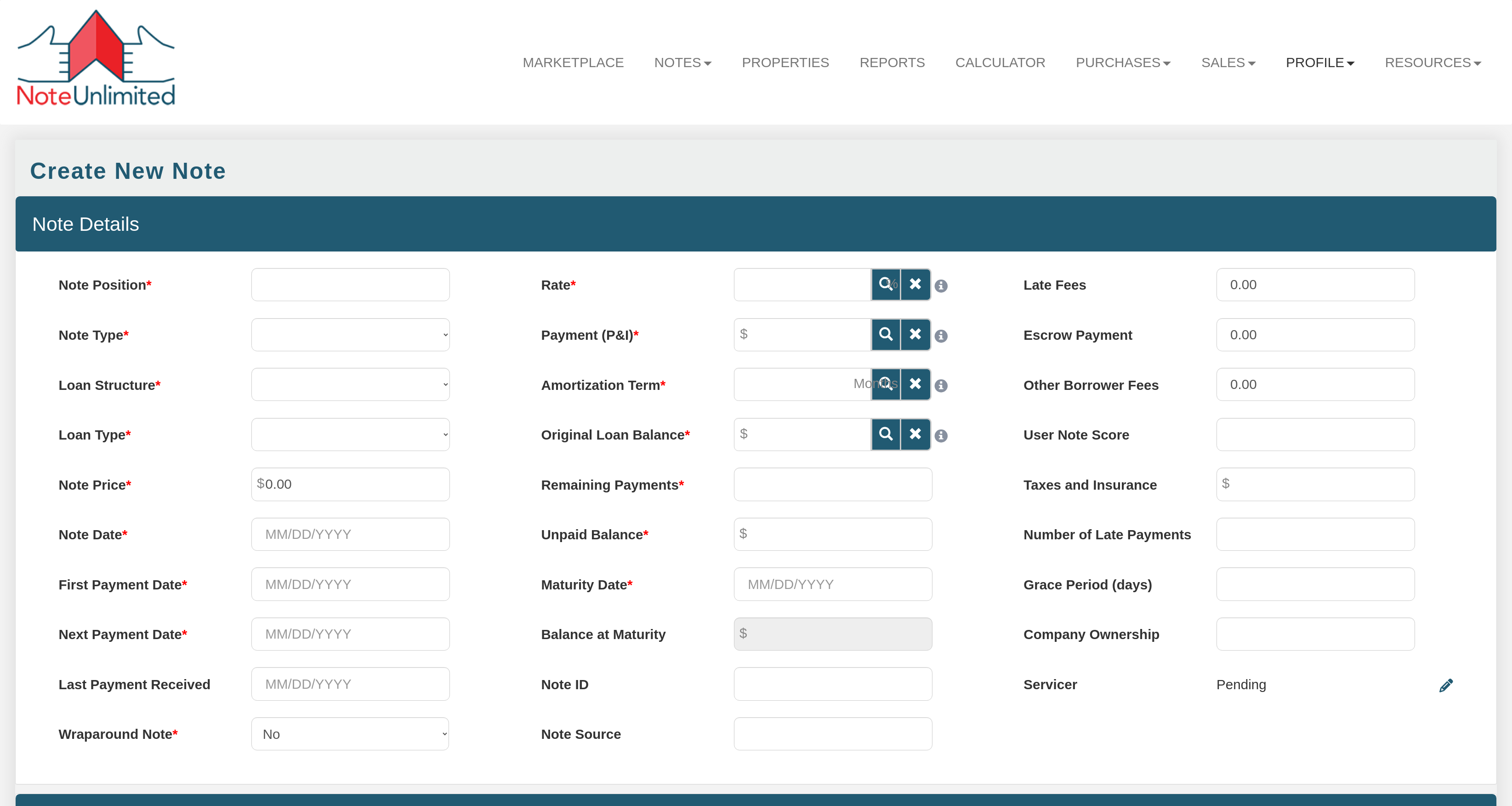
click at [1341, 65] on li "Profile Admin Settings Logout" at bounding box center [1320, 49] width 99 height 67
click at [1295, 62] on b at bounding box center [1298, 63] width 8 height 4
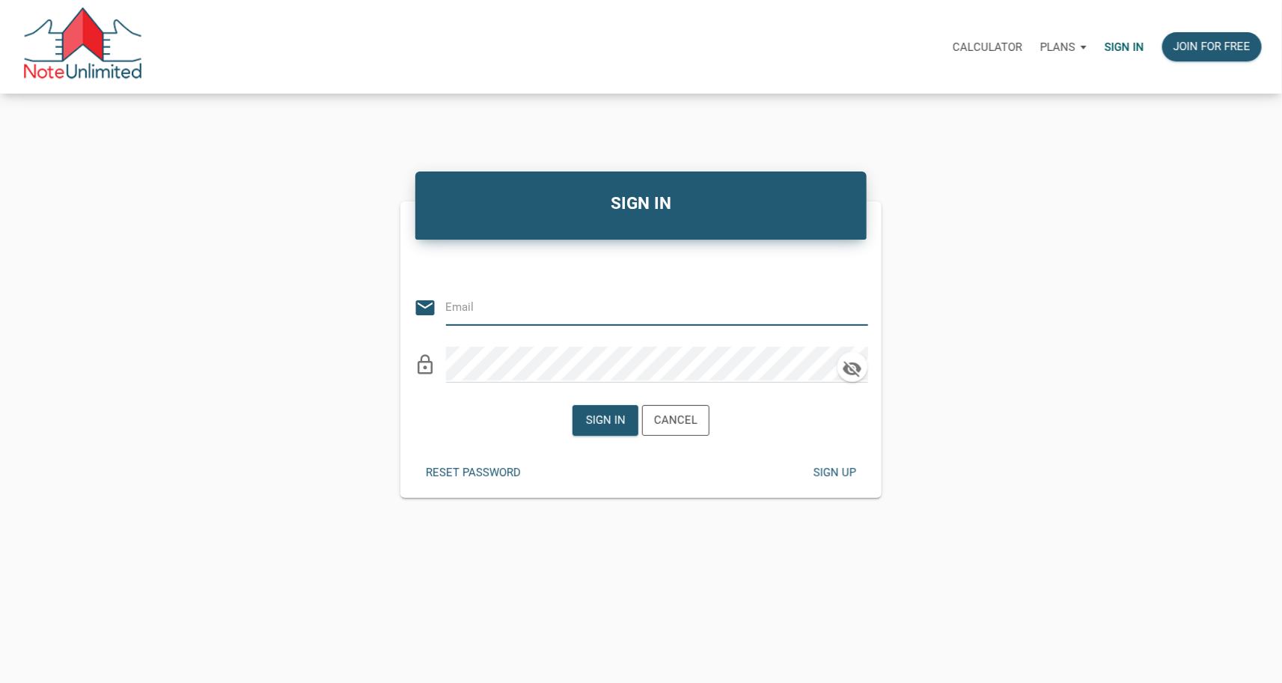
type input "[PERSON_NAME][EMAIL_ADDRESS][DOMAIN_NAME]"
click at [780, 304] on input "[PERSON_NAME][EMAIL_ADDRESS][DOMAIN_NAME]" at bounding box center [646, 307] width 400 height 34
click at [856, 306] on icon "clear" at bounding box center [856, 307] width 22 height 22
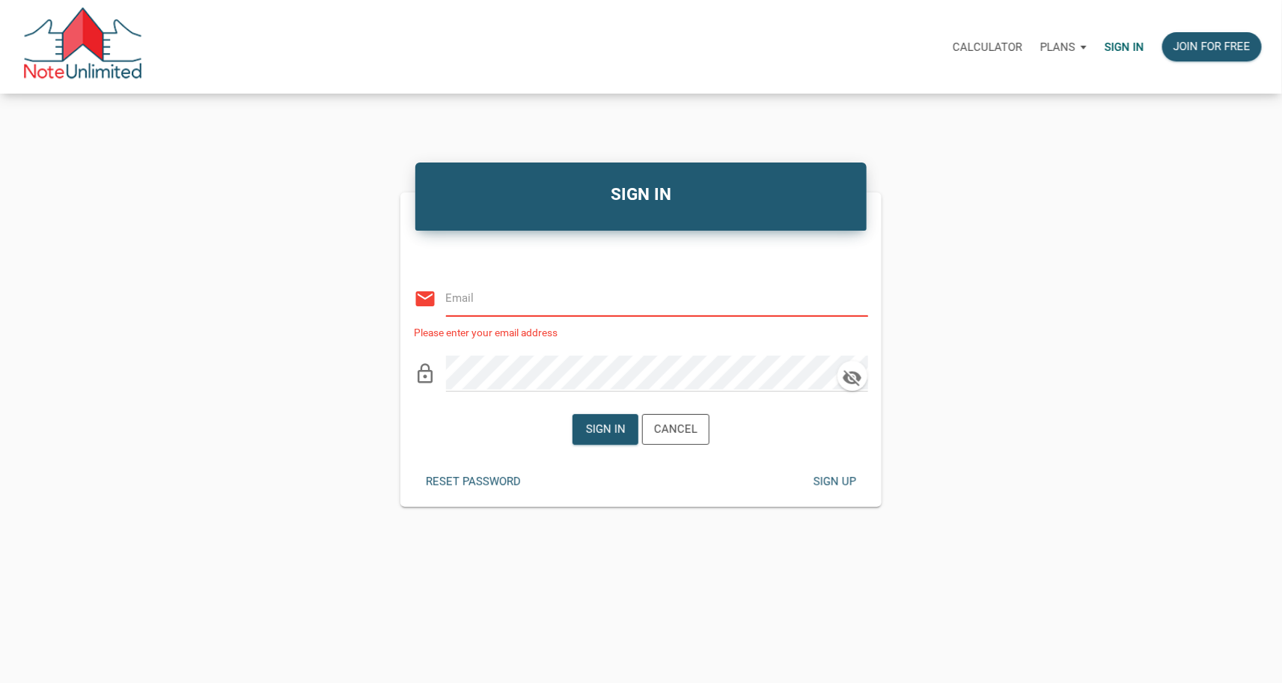
click at [680, 308] on input "email" at bounding box center [646, 298] width 400 height 34
type input "notes@colonial"
